Goal: Information Seeking & Learning: Learn about a topic

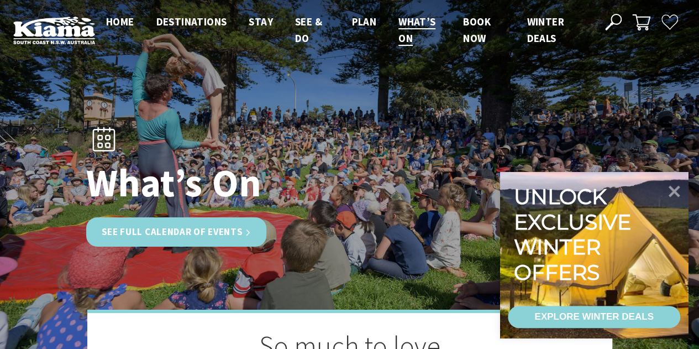
click at [163, 229] on link "See Full Calendar of Events" at bounding box center [176, 231] width 181 height 29
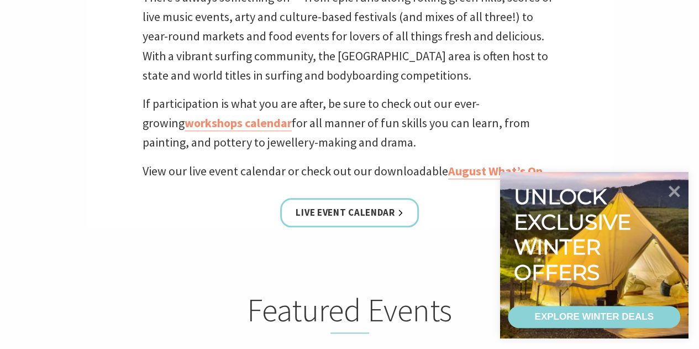
scroll to position [398, 0]
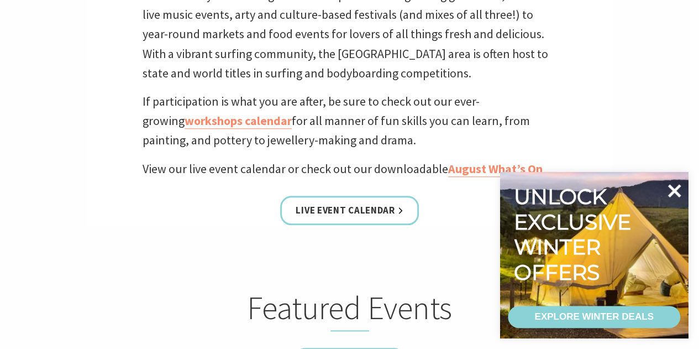
click at [671, 195] on icon at bounding box center [674, 190] width 13 height 13
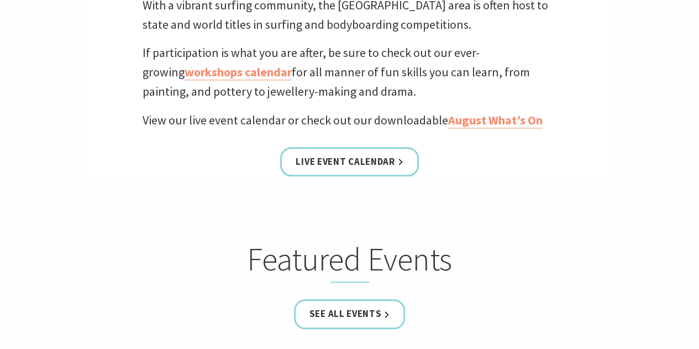
scroll to position [467, 0]
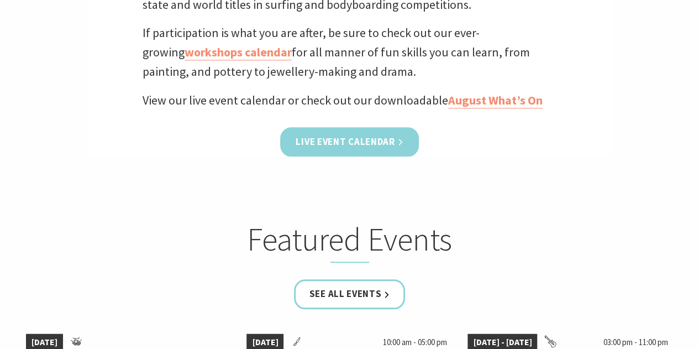
click at [348, 140] on link "Live Event Calendar" at bounding box center [349, 141] width 138 height 29
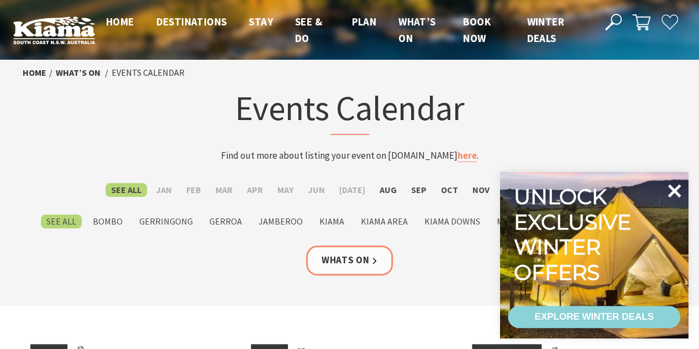
click at [673, 191] on icon at bounding box center [674, 190] width 13 height 13
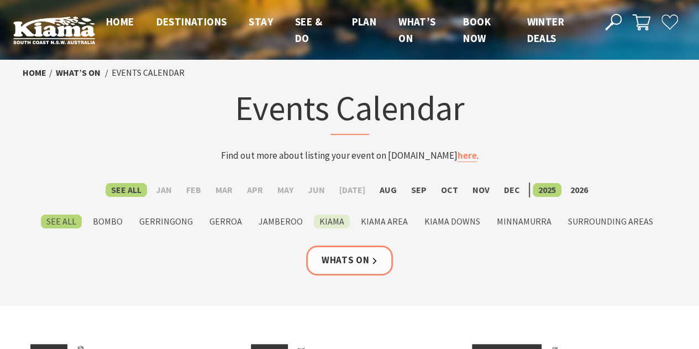
click at [330, 224] on label "Kiama" at bounding box center [332, 221] width 36 height 14
click at [0, 0] on input "Kiama" at bounding box center [0, 0] width 0 height 0
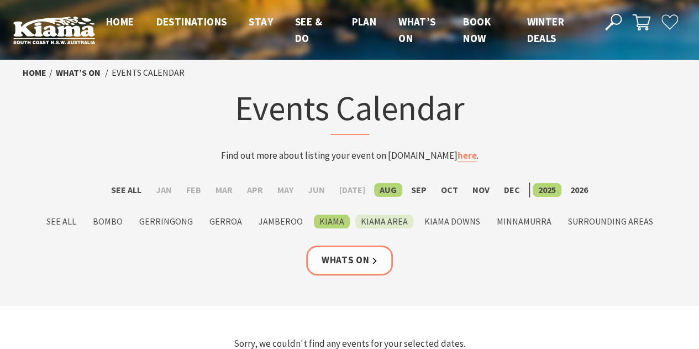
click at [364, 221] on label "Kiama Area" at bounding box center [384, 221] width 58 height 14
click at [0, 0] on input "Kiama Area" at bounding box center [0, 0] width 0 height 0
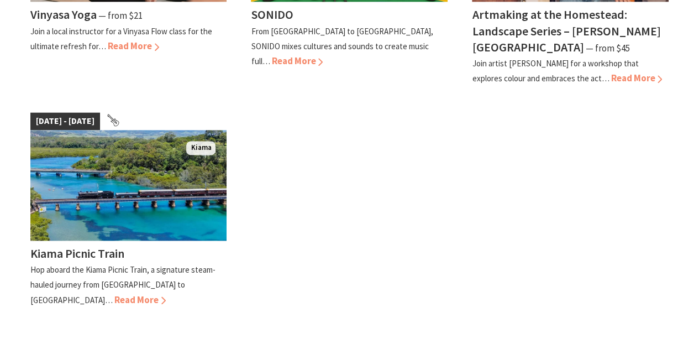
scroll to position [693, 0]
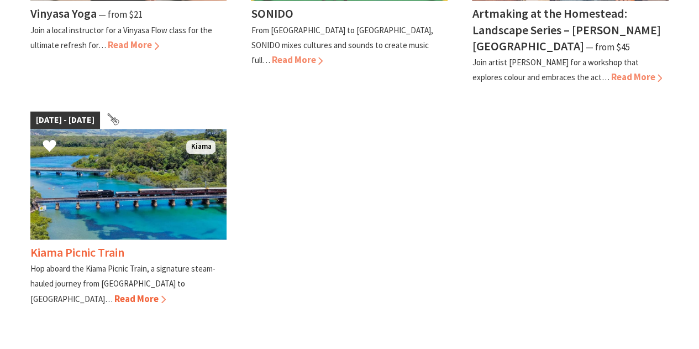
click at [166, 292] on span "Read More" at bounding box center [139, 298] width 51 height 12
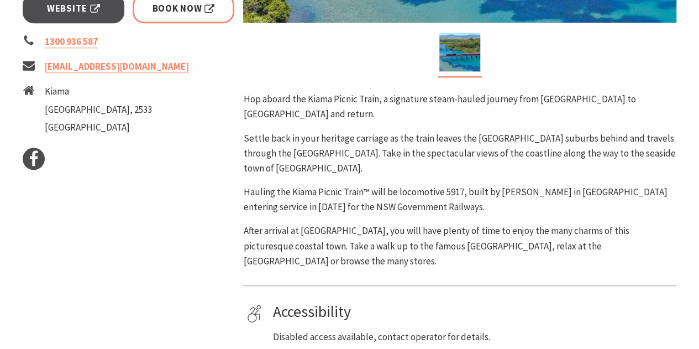
scroll to position [469, 0]
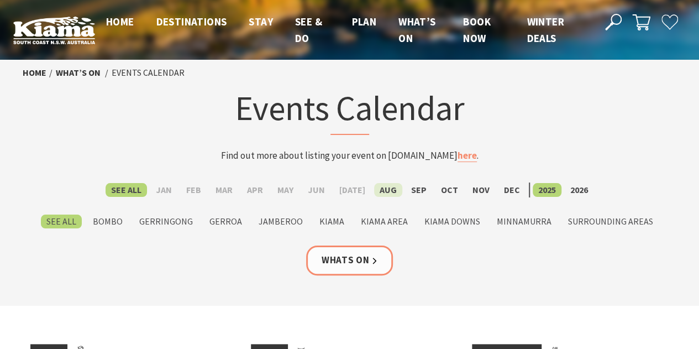
click at [387, 188] on label "Aug" at bounding box center [388, 190] width 28 height 14
click at [0, 0] on input "Aug" at bounding box center [0, 0] width 0 height 0
click at [380, 221] on label "Kiama Area" at bounding box center [384, 221] width 58 height 14
click at [0, 0] on input "Kiama Area" at bounding box center [0, 0] width 0 height 0
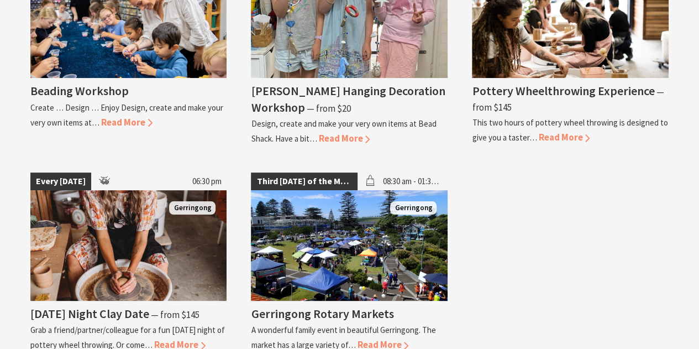
scroll to position [2126, 0]
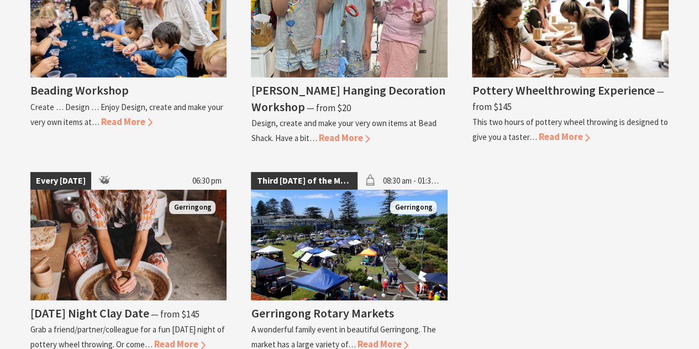
click at [449, 254] on div "Third [DATE] of the Month 08:30 am - 01:30 pm [GEOGRAPHIC_DATA] Gerringong Rota…" at bounding box center [349, 261] width 221 height 195
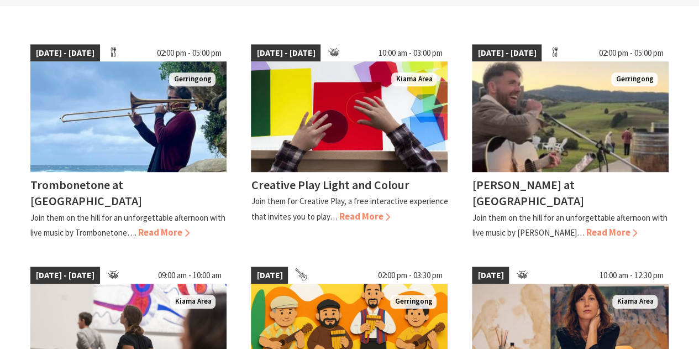
scroll to position [182, 0]
